Goal: Task Accomplishment & Management: Manage account settings

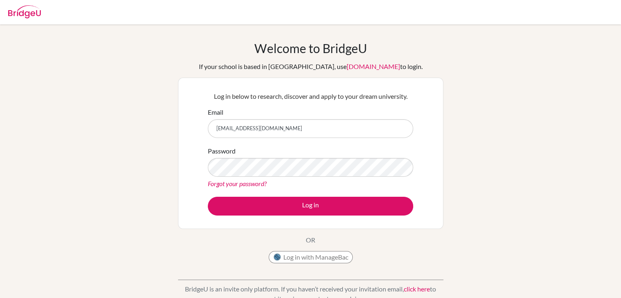
type input "[EMAIL_ADDRESS][DOMAIN_NAME]"
click at [208, 197] on button "Log in" at bounding box center [310, 206] width 205 height 19
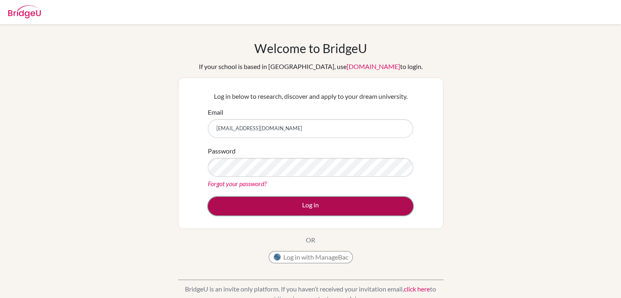
click at [282, 200] on button "Log in" at bounding box center [310, 206] width 205 height 19
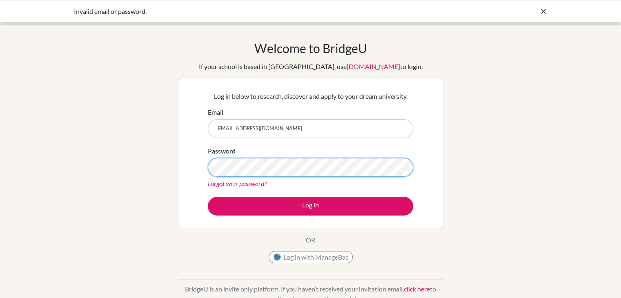
click at [208, 197] on button "Log in" at bounding box center [310, 206] width 205 height 19
click at [248, 182] on link "Forgot your password?" at bounding box center [237, 184] width 59 height 8
